Goal: Contribute content: Contribute content

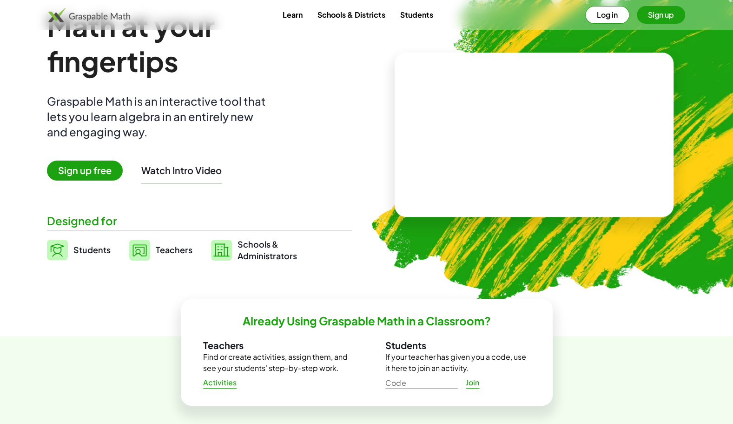
scroll to position [82, 0]
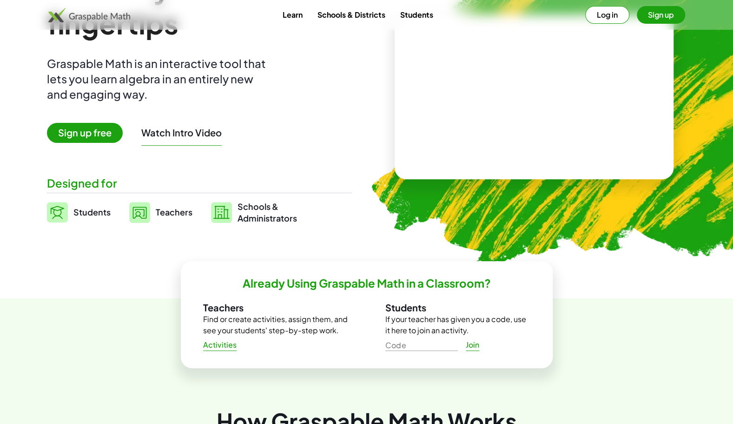
click at [93, 134] on span "Sign up free" at bounding box center [85, 133] width 76 height 20
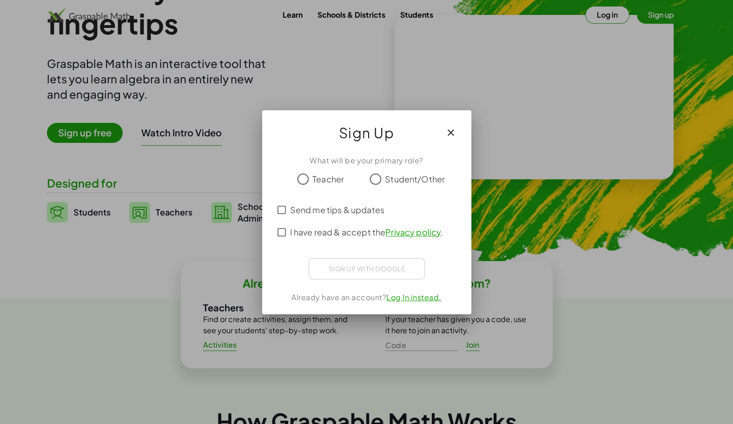
scroll to position [0, 0]
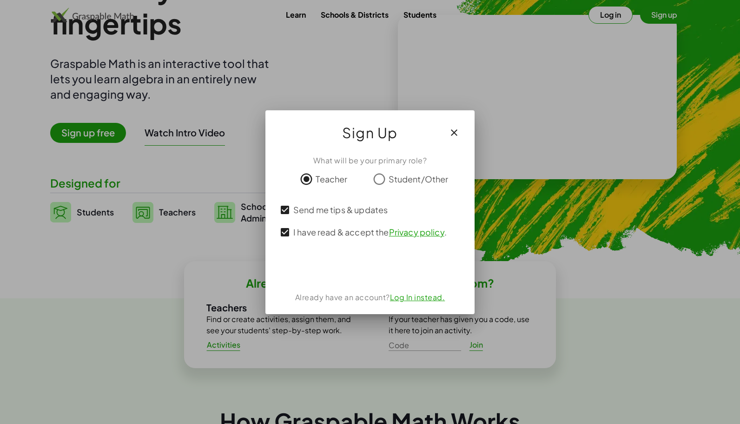
click at [414, 299] on link "Log In instead." at bounding box center [417, 297] width 55 height 10
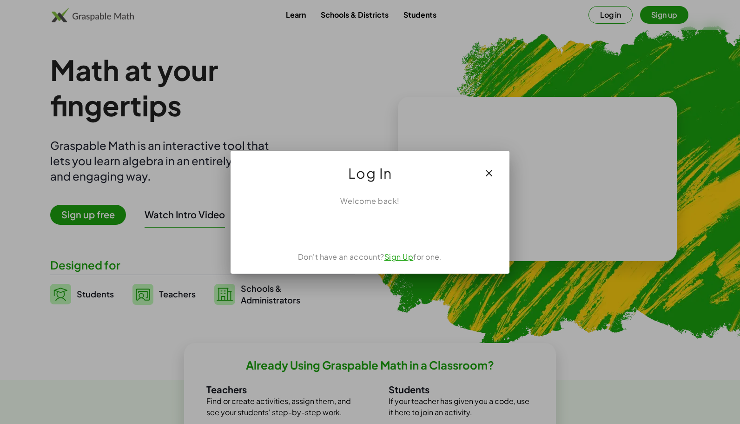
click at [402, 258] on link "Sign Up" at bounding box center [399, 257] width 29 height 10
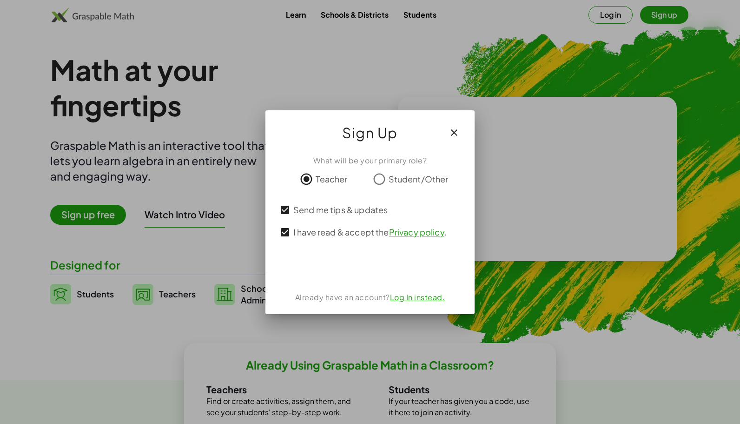
click at [454, 130] on icon "button" at bounding box center [454, 132] width 11 height 11
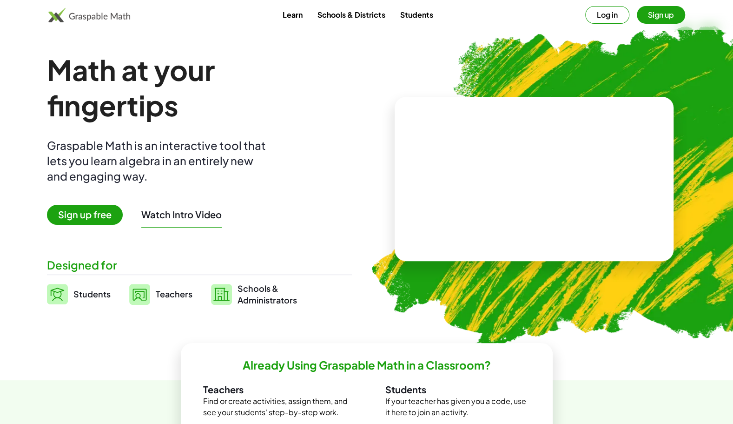
click at [242, 290] on span "Schools & Administrators" at bounding box center [268, 293] width 60 height 23
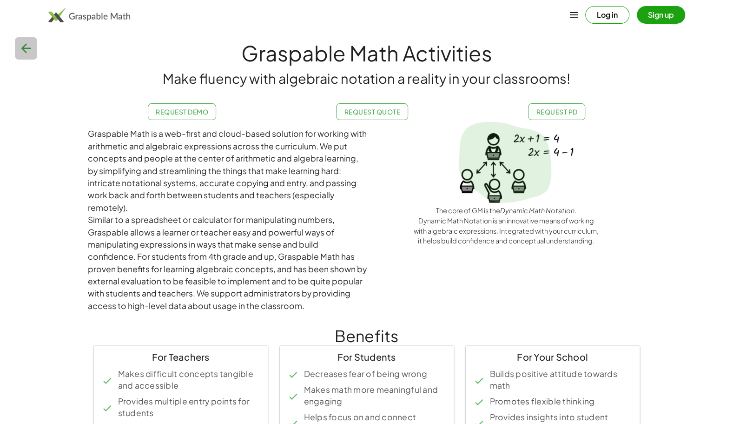
click at [31, 54] on icon "button" at bounding box center [26, 48] width 15 height 15
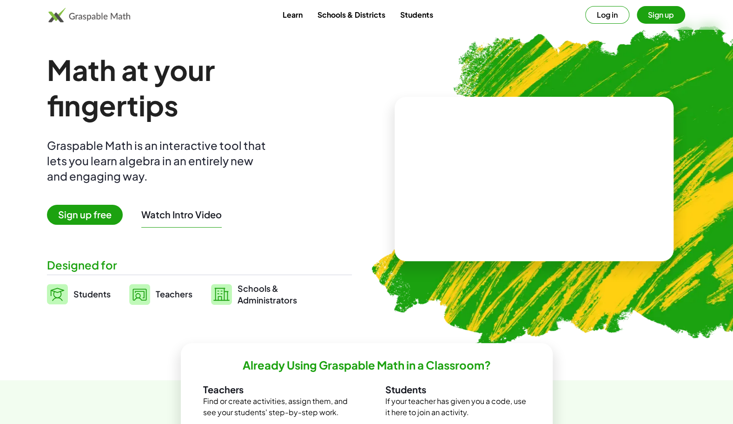
click at [658, 18] on button "Sign up" at bounding box center [661, 15] width 48 height 18
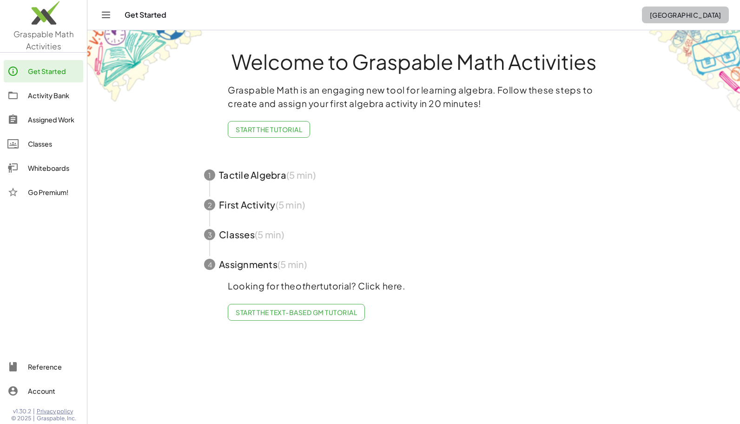
click at [700, 16] on span "Gymnasium Münsingen" at bounding box center [686, 15] width 72 height 8
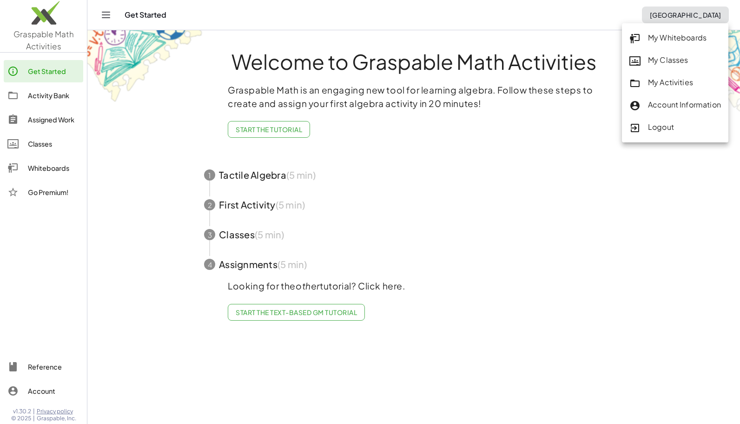
click at [642, 304] on div "Welcome to Graspable Math Activities Graspable Math is an engaging new tool for…" at bounding box center [413, 182] width 465 height 304
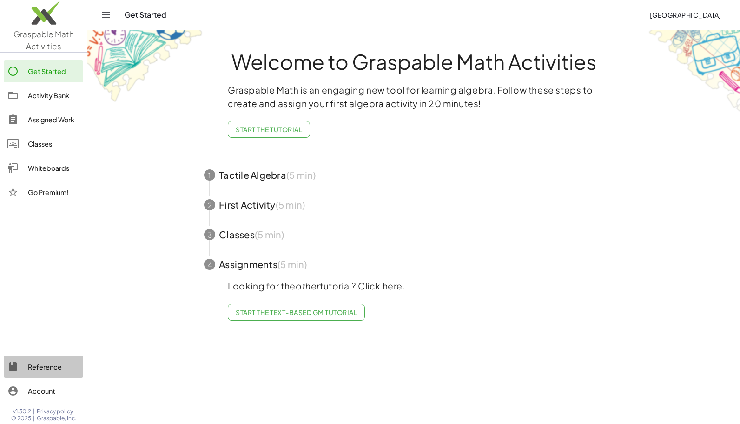
click at [49, 369] on div "Reference" at bounding box center [54, 366] width 52 height 11
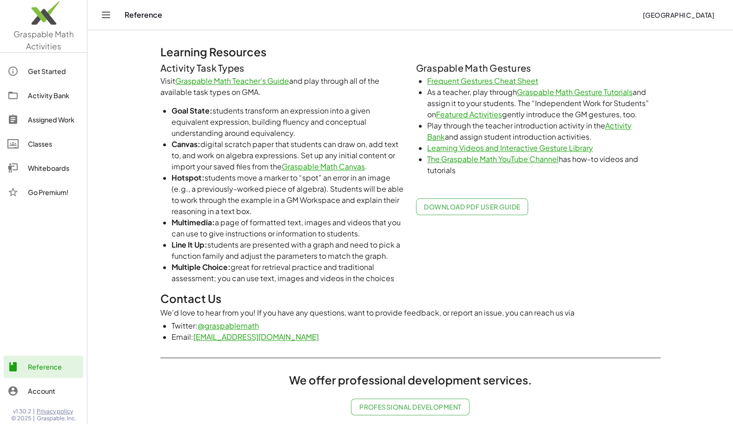
scroll to position [486, 0]
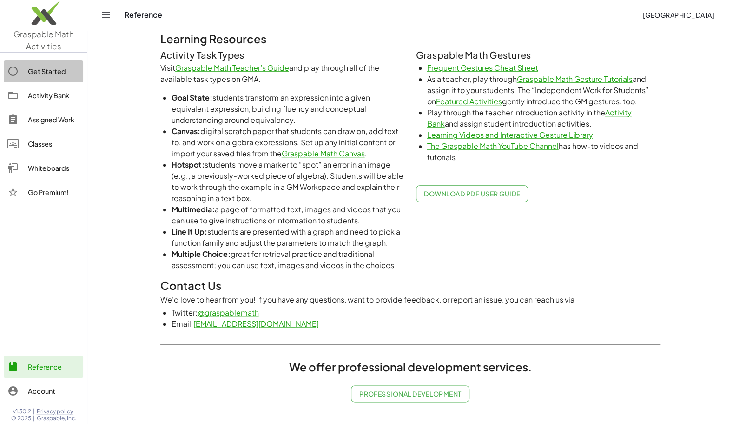
click at [46, 73] on div "Get Started" at bounding box center [54, 71] width 52 height 11
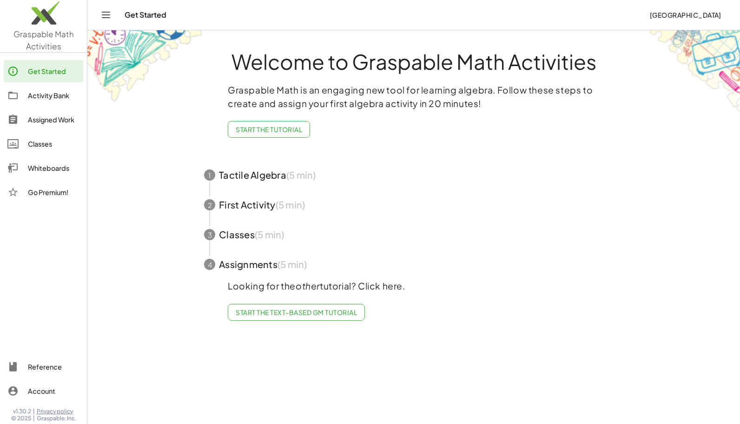
click at [247, 173] on span "button" at bounding box center [414, 175] width 442 height 30
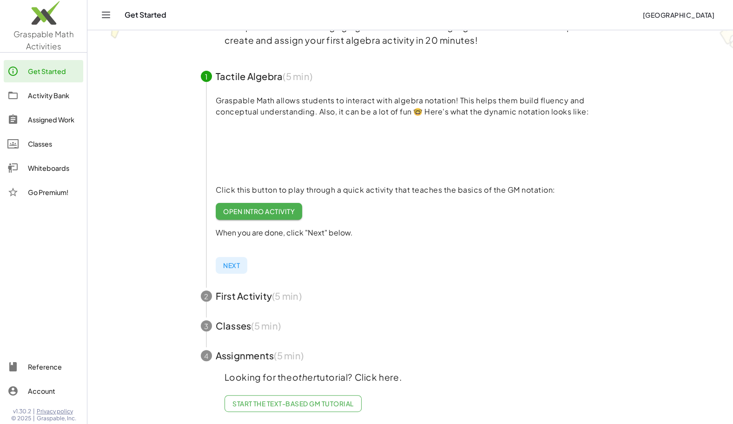
scroll to position [71, 0]
click at [257, 206] on span "Open Intro Activity" at bounding box center [259, 210] width 72 height 8
click at [231, 260] on span "Next" at bounding box center [231, 264] width 17 height 8
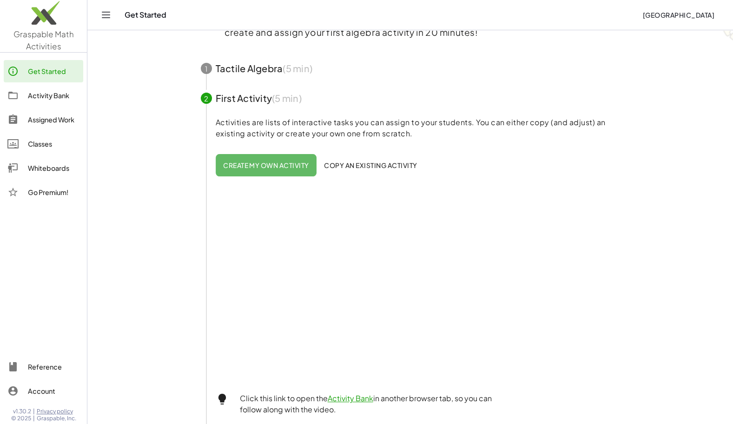
scroll to position [0, 0]
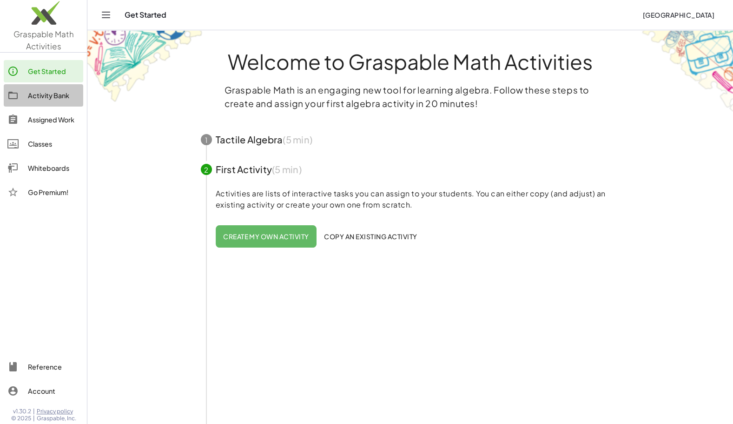
click at [54, 95] on div "Activity Bank" at bounding box center [54, 95] width 52 height 11
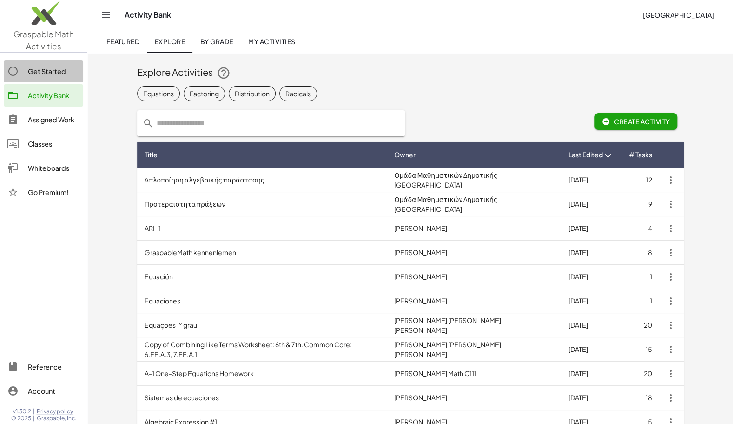
click at [49, 72] on div "Get Started" at bounding box center [54, 71] width 52 height 11
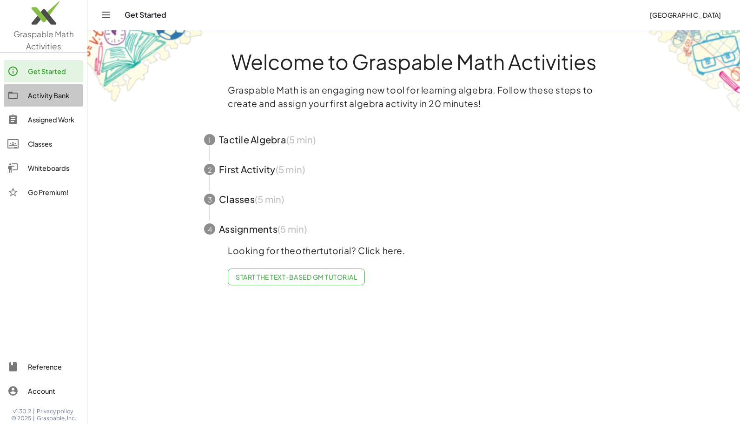
click at [44, 94] on div "Activity Bank" at bounding box center [54, 95] width 52 height 11
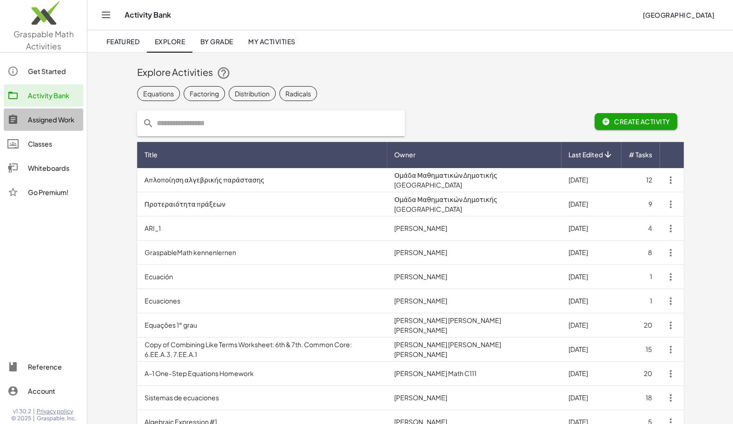
click at [44, 116] on div "Assigned Work" at bounding box center [54, 119] width 52 height 11
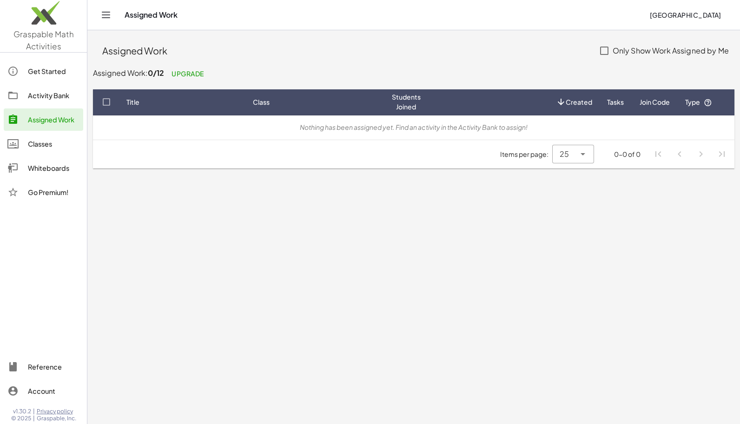
click at [48, 93] on div "Activity Bank" at bounding box center [54, 95] width 52 height 11
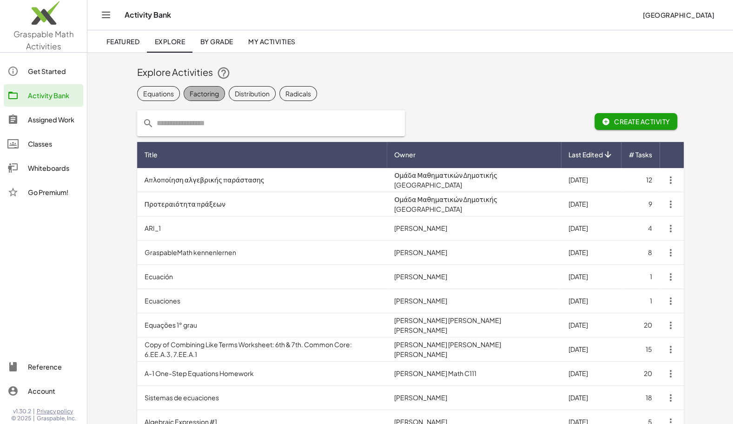
click at [212, 94] on div "Factoring" at bounding box center [204, 93] width 29 height 10
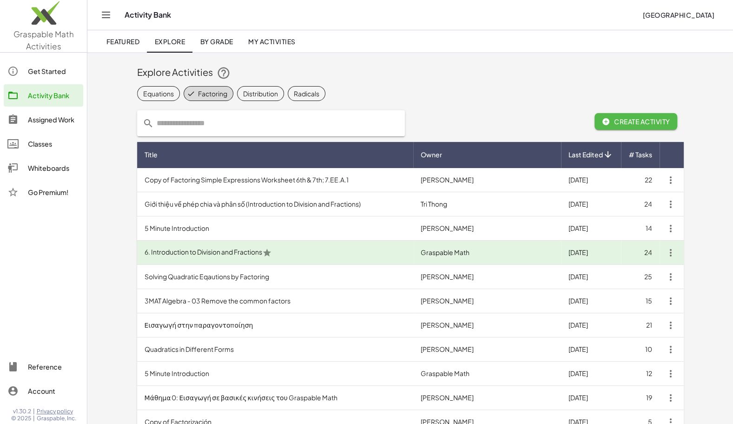
click at [660, 122] on span "Create Activity" at bounding box center [636, 121] width 68 height 8
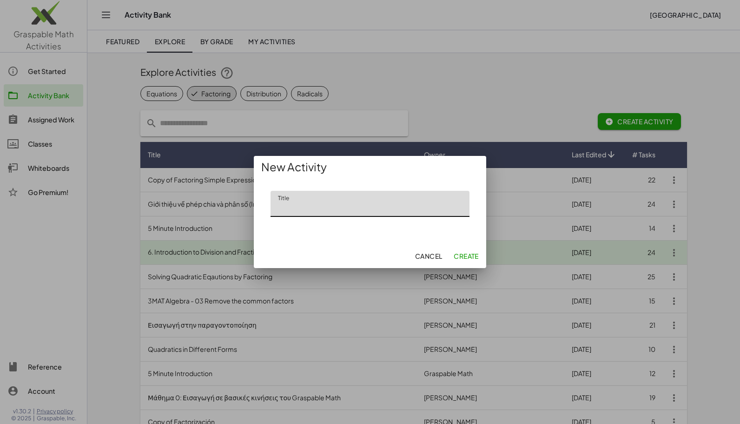
click at [450, 262] on button "Cancel" at bounding box center [466, 255] width 33 height 17
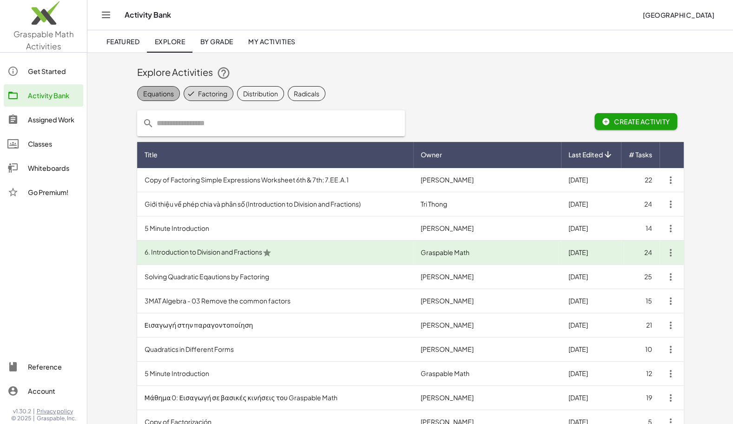
click at [167, 94] on div "Equations" at bounding box center [158, 93] width 31 height 10
click at [624, 120] on span "Create Activity" at bounding box center [636, 121] width 68 height 8
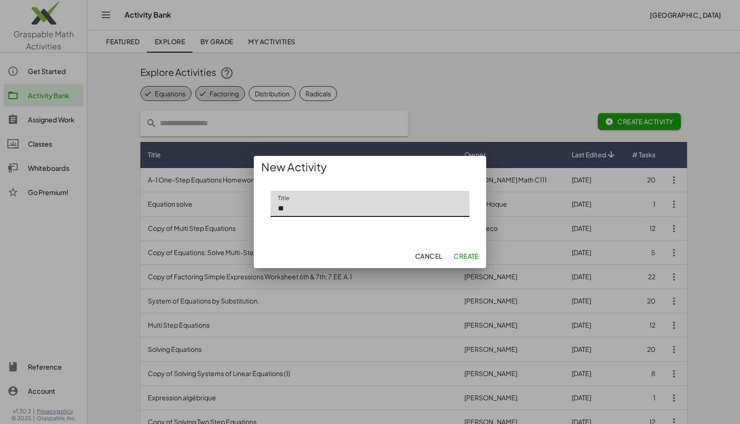
type input "*"
type input "**********"
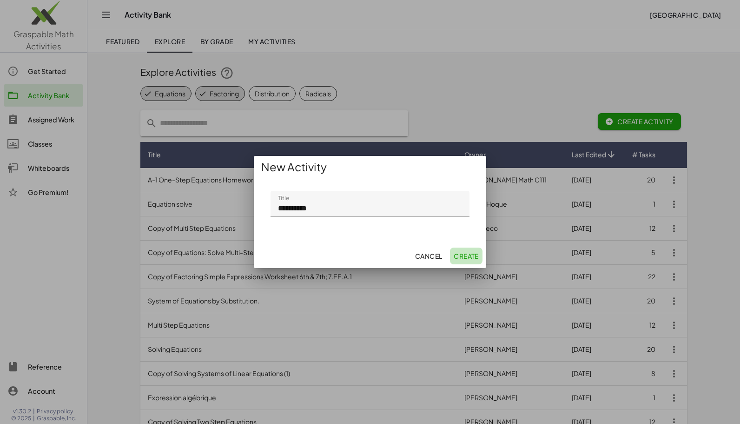
click at [471, 260] on span "Create" at bounding box center [466, 256] width 25 height 8
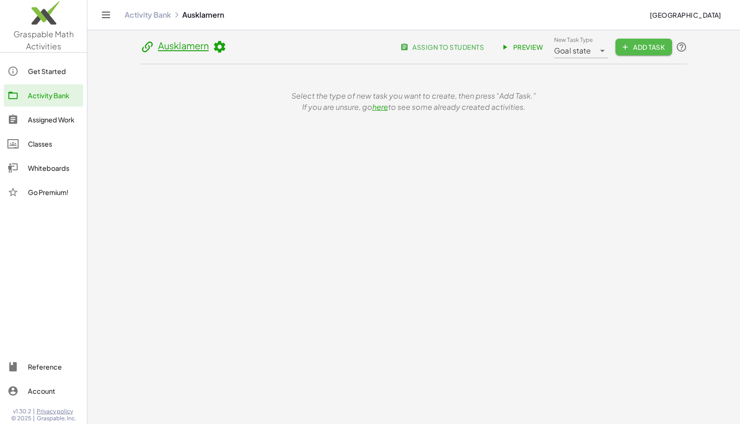
click at [631, 47] on span "Add Task" at bounding box center [644, 47] width 42 height 8
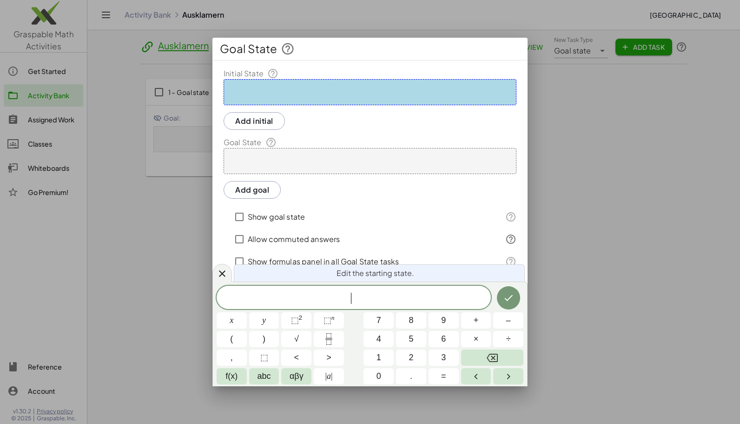
click at [375, 92] on div at bounding box center [370, 92] width 293 height 26
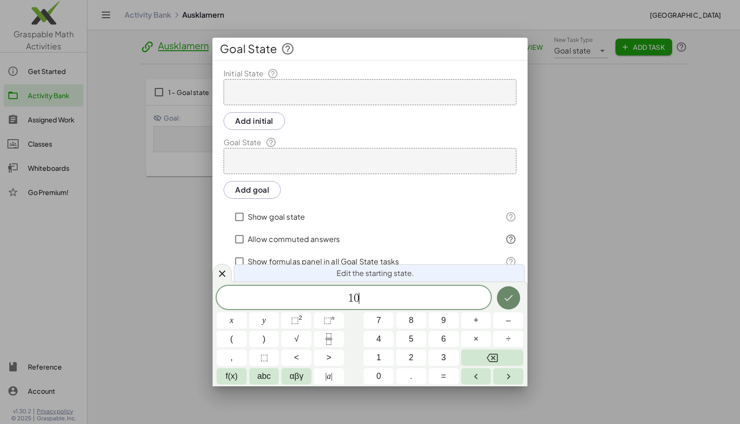
click at [507, 297] on icon "Done" at bounding box center [508, 297] width 11 height 11
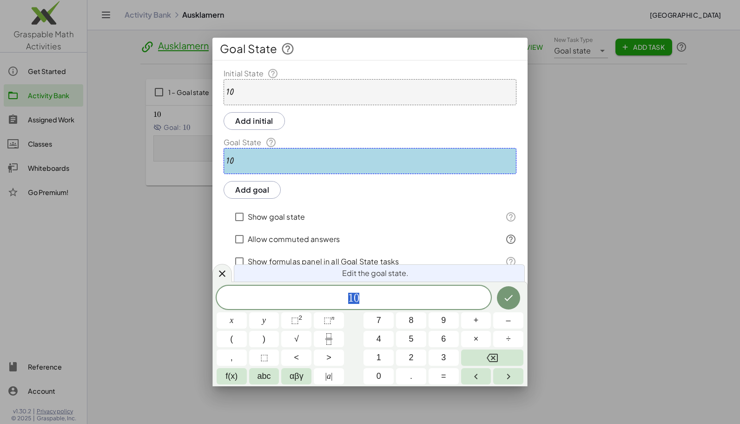
click at [285, 92] on div "10" at bounding box center [370, 92] width 293 height 26
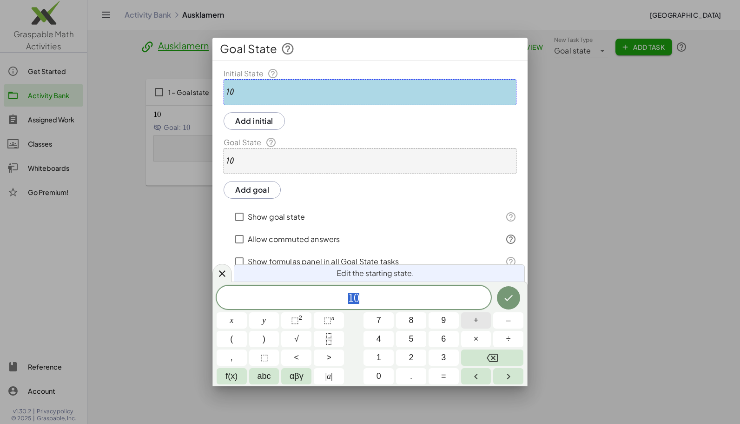
click at [479, 324] on button "+" at bounding box center [476, 320] width 30 height 16
click at [513, 298] on icon "Done" at bounding box center [508, 297] width 11 height 11
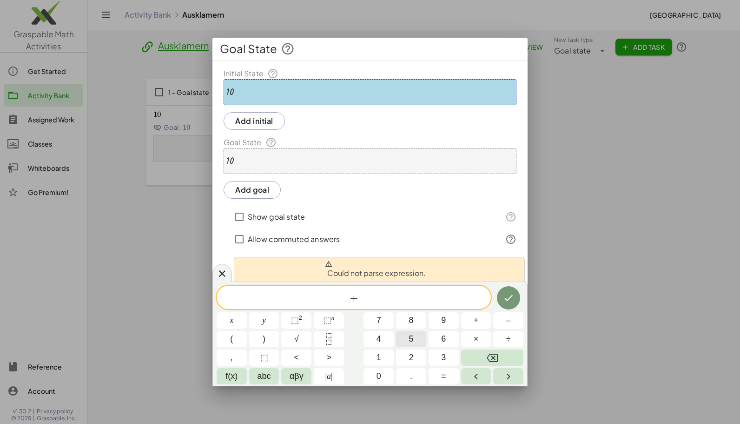
click at [408, 337] on button "5" at bounding box center [411, 339] width 30 height 16
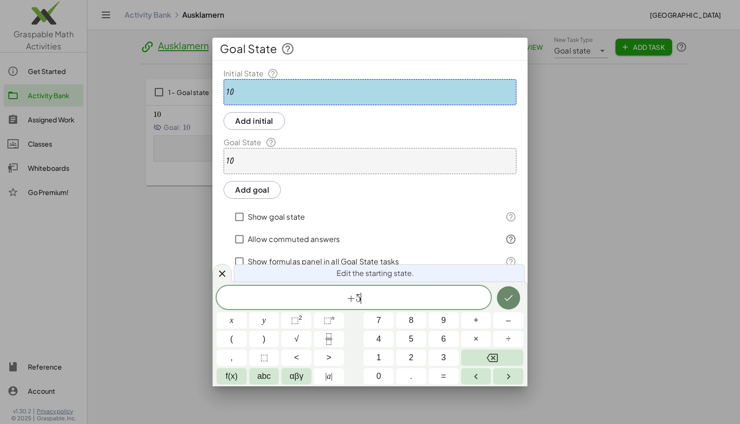
click at [513, 297] on icon "Done" at bounding box center [508, 297] width 11 height 11
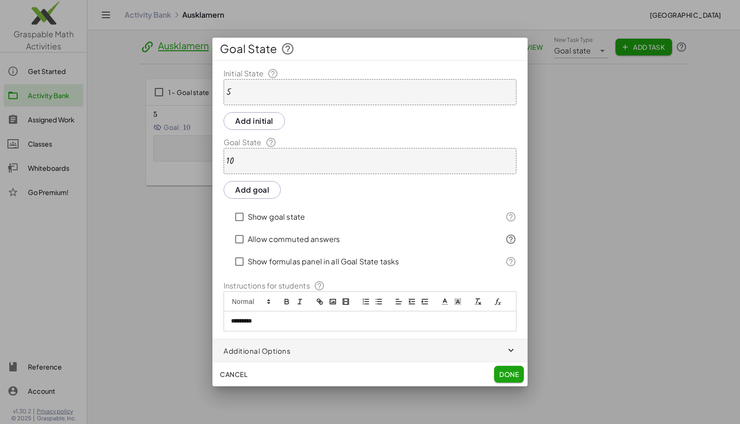
click at [240, 92] on div "5" at bounding box center [370, 92] width 293 height 26
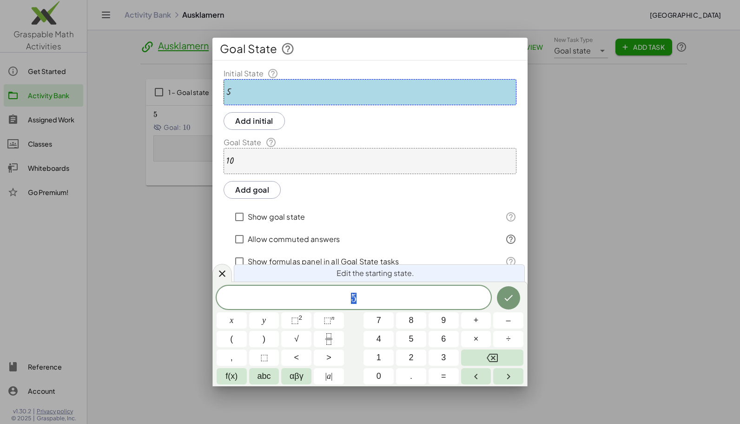
drag, startPoint x: 400, startPoint y: 300, endPoint x: 300, endPoint y: 300, distance: 100.9
click at [300, 300] on span "5" at bounding box center [354, 298] width 274 height 13
click at [223, 273] on icon at bounding box center [222, 273] width 7 height 7
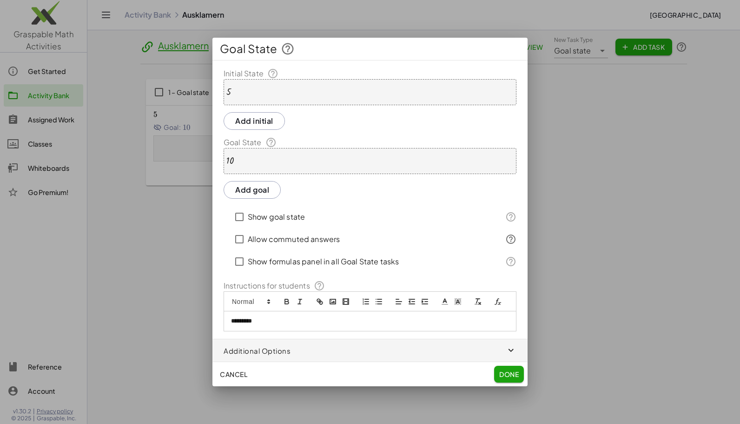
click at [244, 94] on div "5" at bounding box center [370, 92] width 293 height 26
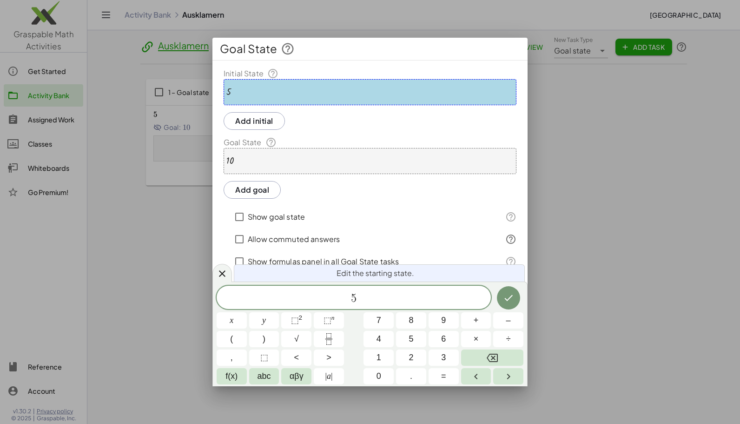
click at [244, 94] on div "5" at bounding box center [370, 92] width 293 height 26
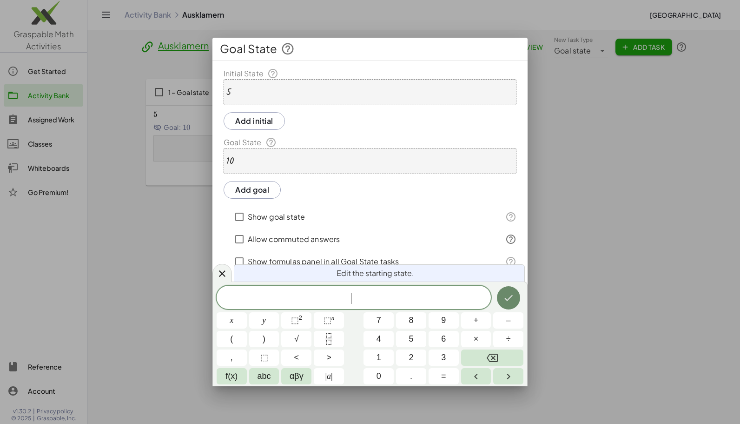
click at [510, 295] on icon "Done" at bounding box center [508, 297] width 11 height 11
click at [505, 300] on icon "Done" at bounding box center [508, 297] width 11 height 11
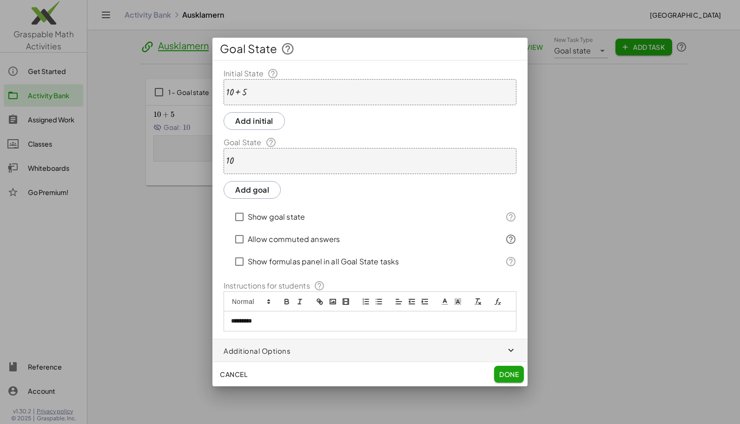
click at [291, 160] on div "10" at bounding box center [370, 161] width 293 height 26
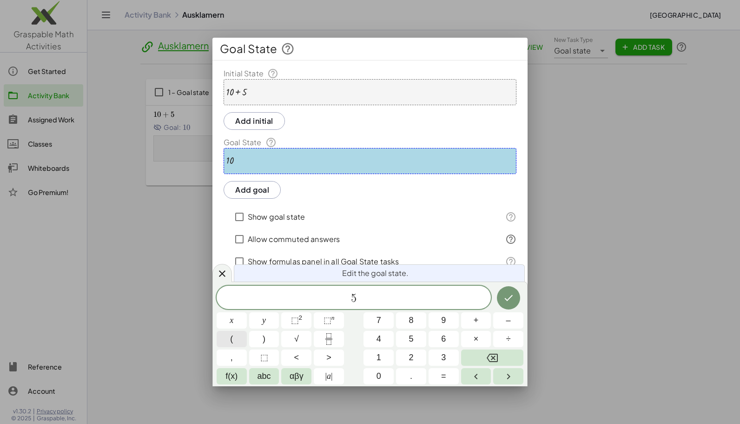
click at [227, 335] on button "(" at bounding box center [232, 339] width 30 height 16
click at [509, 296] on icon "Done" at bounding box center [508, 296] width 11 height 11
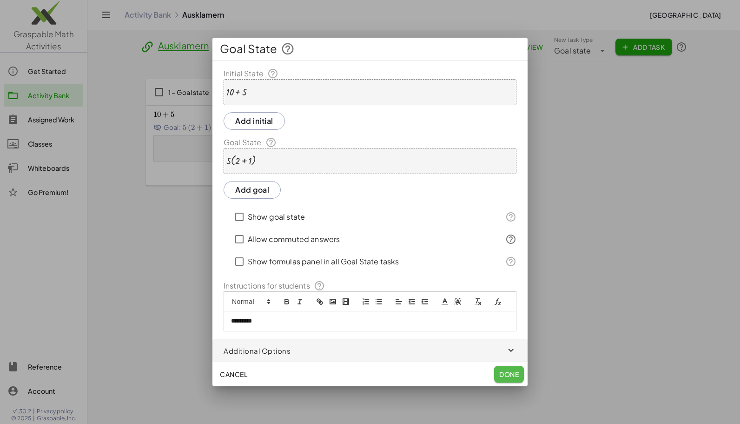
click at [504, 374] on span "Done" at bounding box center [510, 374] width 20 height 8
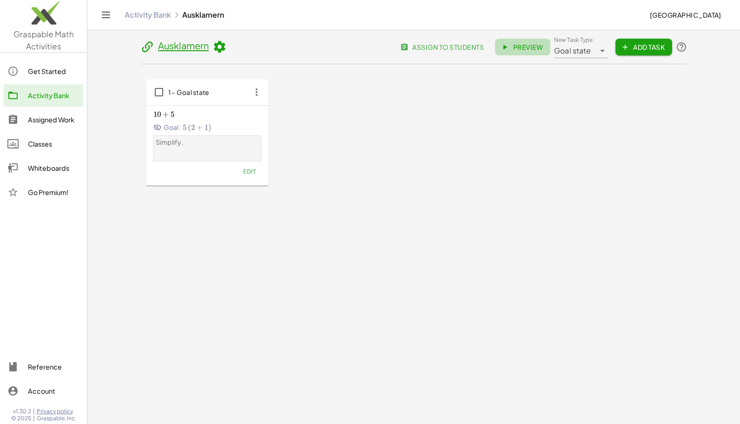
click at [532, 45] on span "Preview" at bounding box center [523, 47] width 40 height 8
click at [49, 171] on div "Whiteboards" at bounding box center [54, 167] width 52 height 11
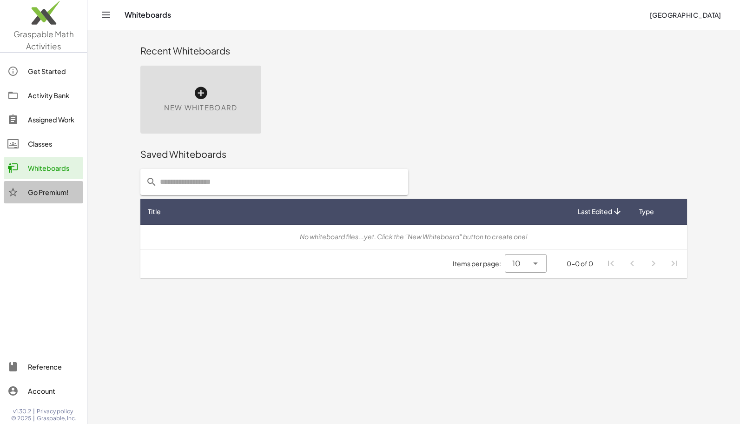
click at [49, 198] on div "Go Premium!" at bounding box center [44, 192] width 80 height 22
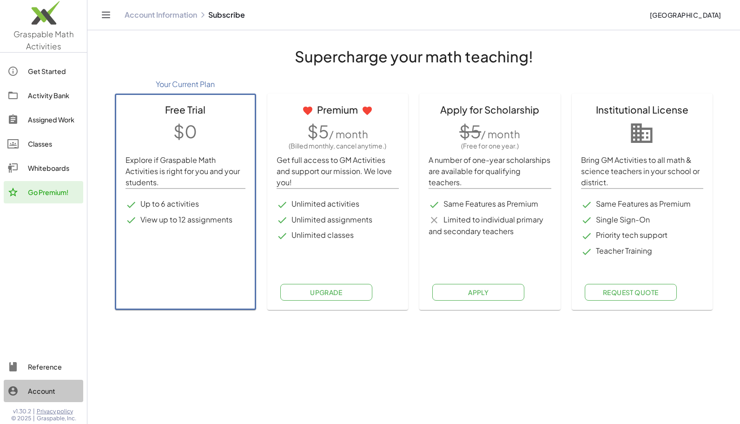
click at [43, 393] on div "Account" at bounding box center [54, 390] width 52 height 11
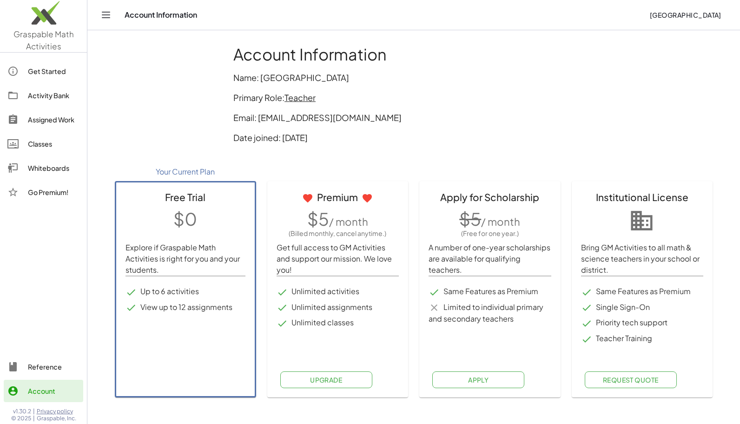
click at [111, 14] on icon "Toggle navigation" at bounding box center [105, 14] width 11 height 11
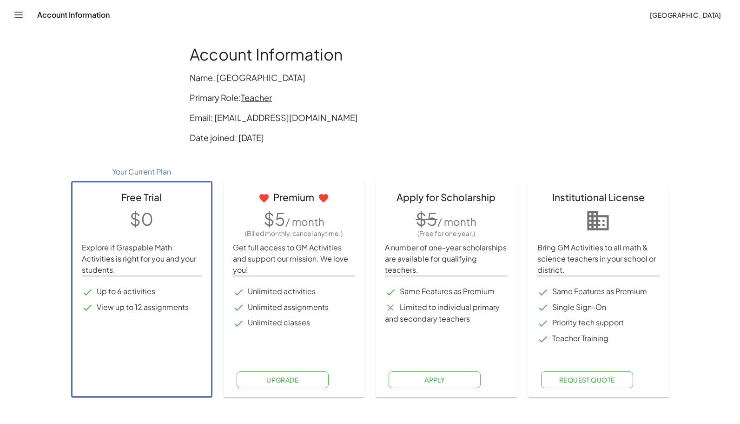
click at [16, 12] on icon "Toggle navigation" at bounding box center [19, 15] width 8 height 6
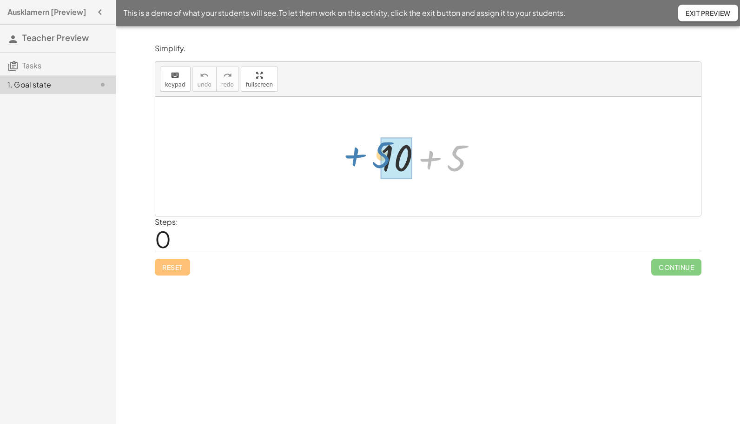
drag, startPoint x: 455, startPoint y: 156, endPoint x: 380, endPoint y: 153, distance: 75.0
click at [380, 153] on div at bounding box center [432, 157] width 112 height 48
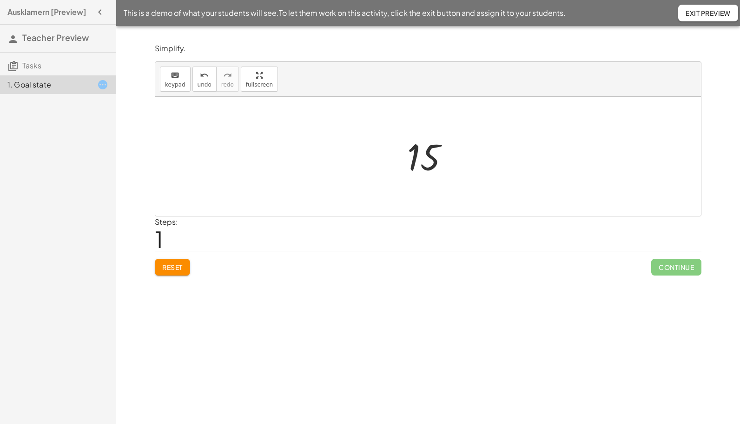
click at [165, 267] on span "Reset" at bounding box center [172, 267] width 20 height 8
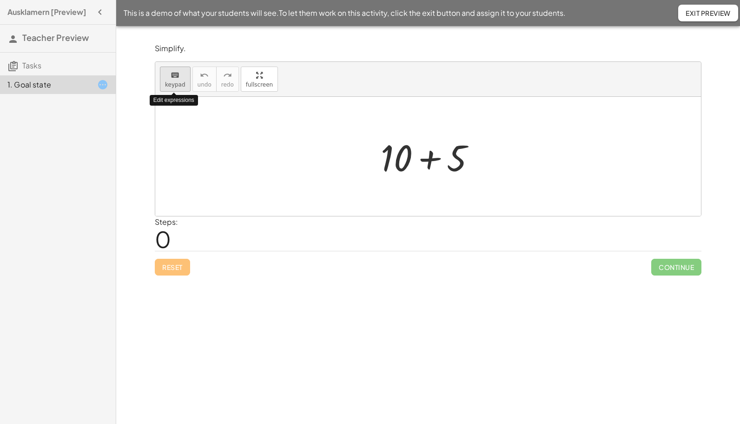
click at [177, 81] on span "keypad" at bounding box center [175, 84] width 20 height 7
drag, startPoint x: 457, startPoint y: 157, endPoint x: 347, endPoint y: 154, distance: 109.8
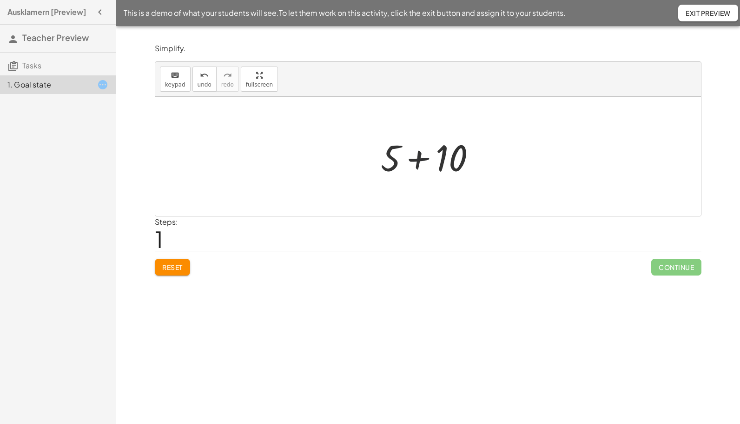
click at [407, 153] on div at bounding box center [432, 157] width 112 height 48
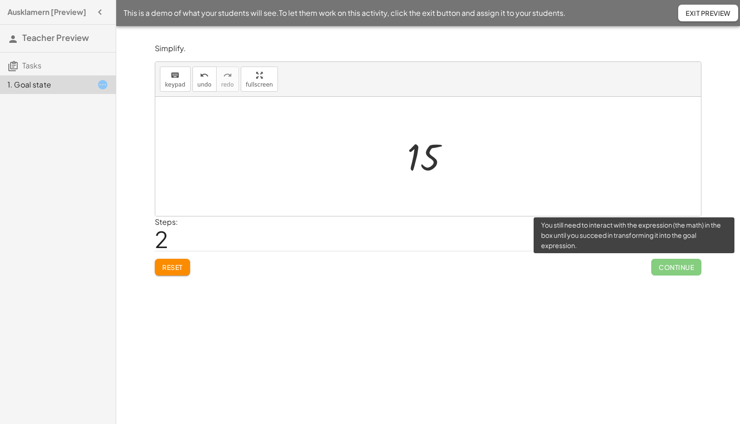
click at [688, 266] on span "Continue" at bounding box center [677, 267] width 50 height 17
click at [675, 266] on span "Continue" at bounding box center [677, 267] width 50 height 17
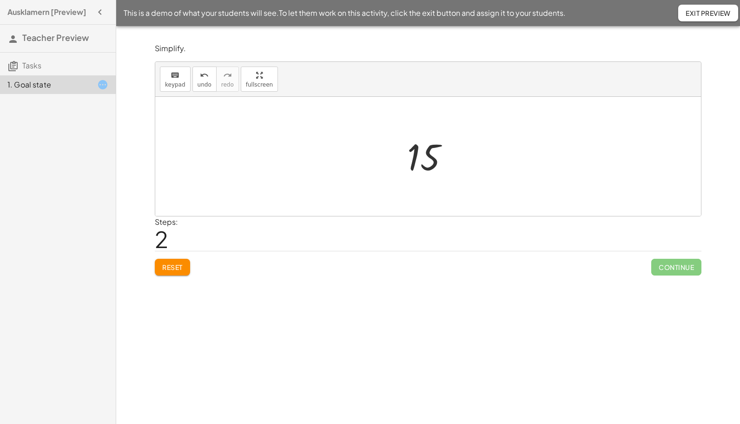
click at [710, 15] on span "Exit Preview" at bounding box center [708, 13] width 45 height 8
